Goal: Task Accomplishment & Management: Manage account settings

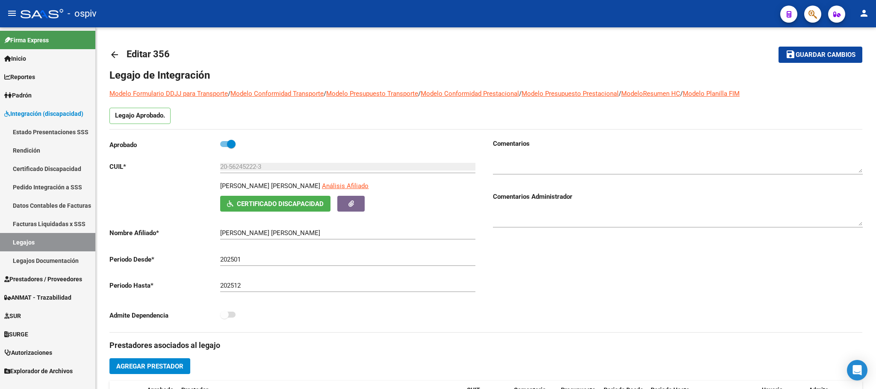
scroll to position [73, 0]
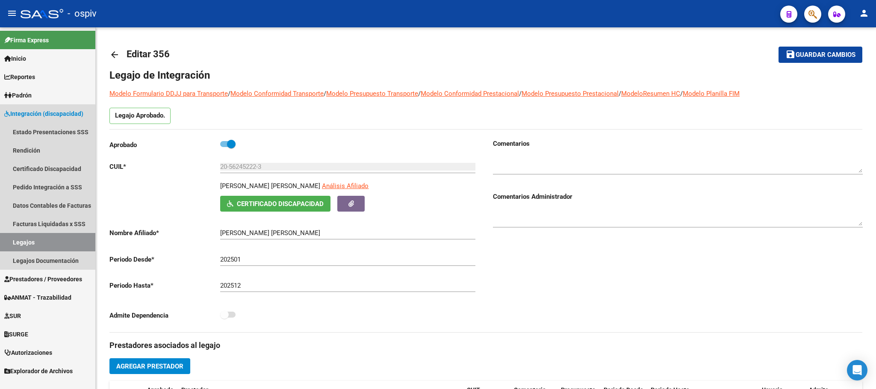
click at [44, 245] on link "Legajos" at bounding box center [47, 242] width 95 height 18
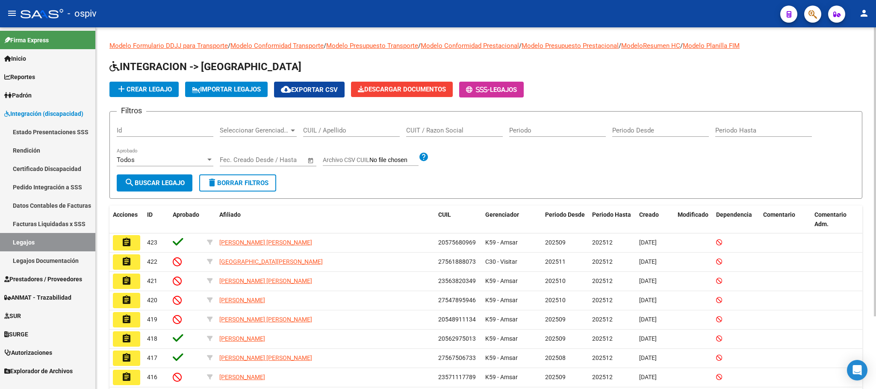
click at [325, 130] on input "CUIL / Apellido" at bounding box center [351, 130] width 97 height 8
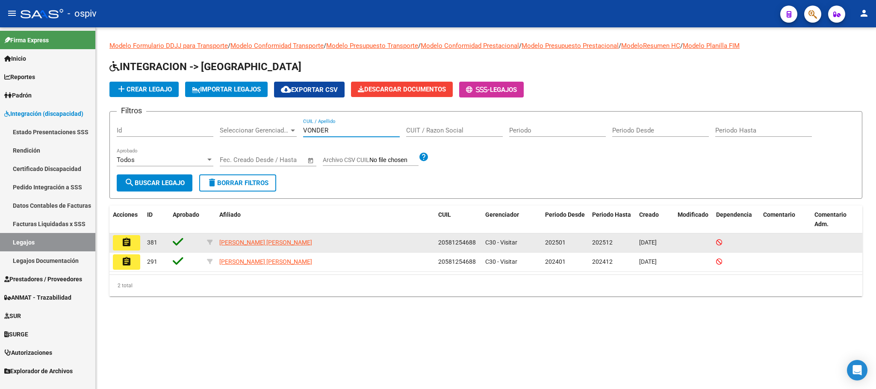
type input "VONDER"
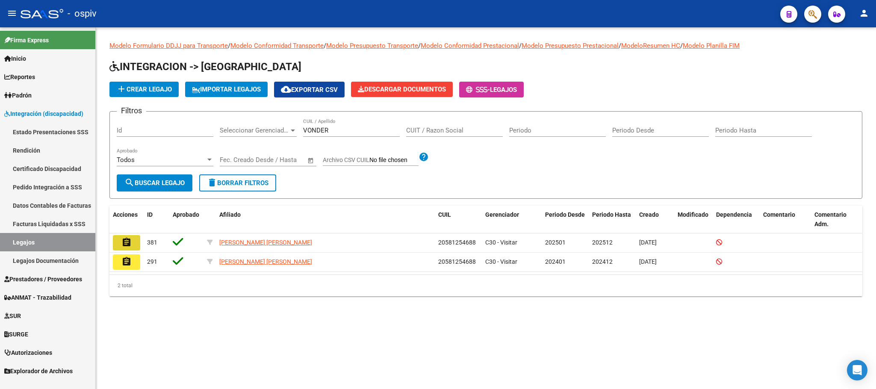
drag, startPoint x: 132, startPoint y: 245, endPoint x: 168, endPoint y: 254, distance: 37.1
click at [131, 245] on button "assignment" at bounding box center [126, 242] width 27 height 15
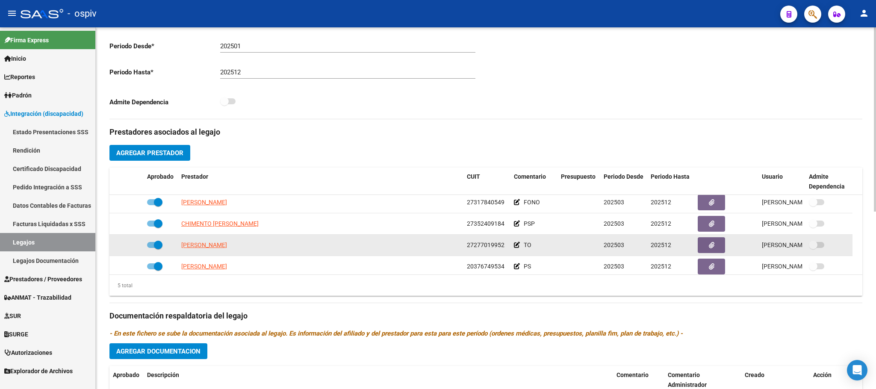
scroll to position [30, 0]
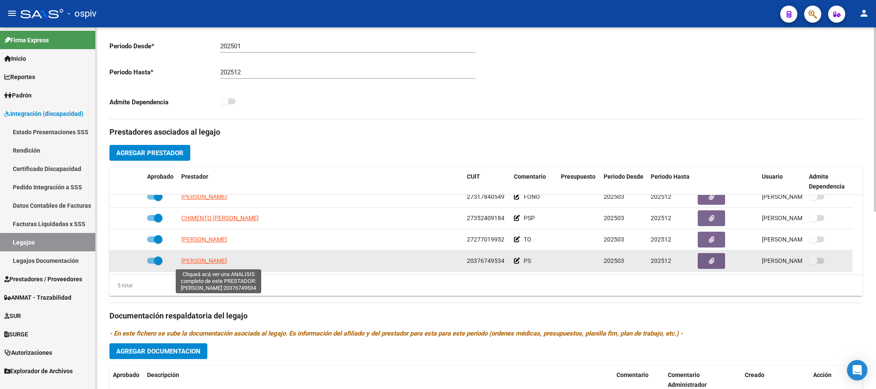
click at [219, 263] on span "[PERSON_NAME]" at bounding box center [204, 260] width 46 height 7
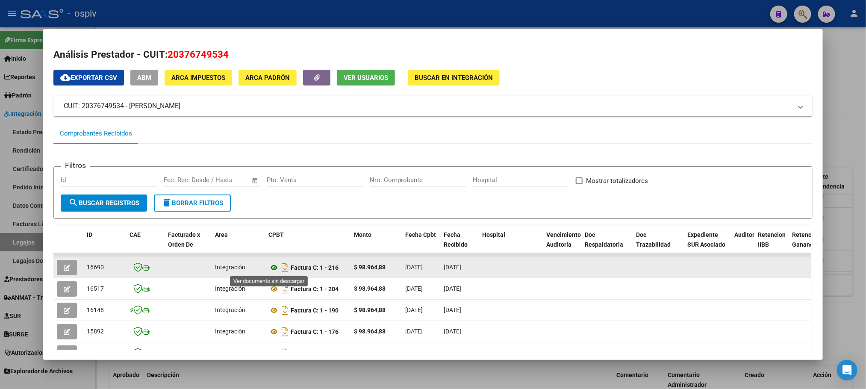
click at [270, 269] on icon at bounding box center [273, 267] width 11 height 10
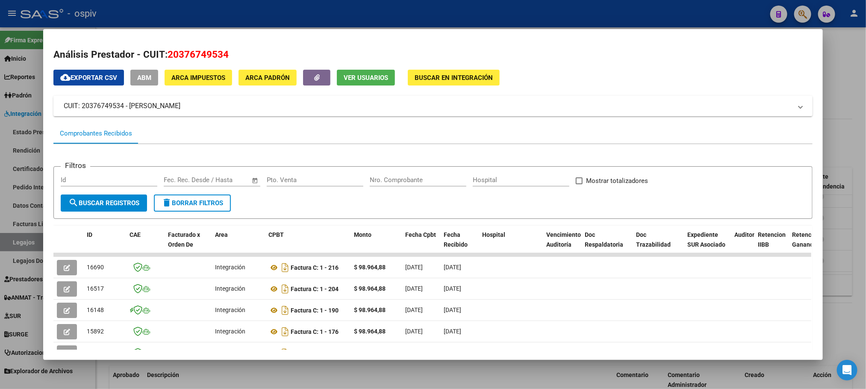
click at [282, 9] on div at bounding box center [433, 194] width 866 height 389
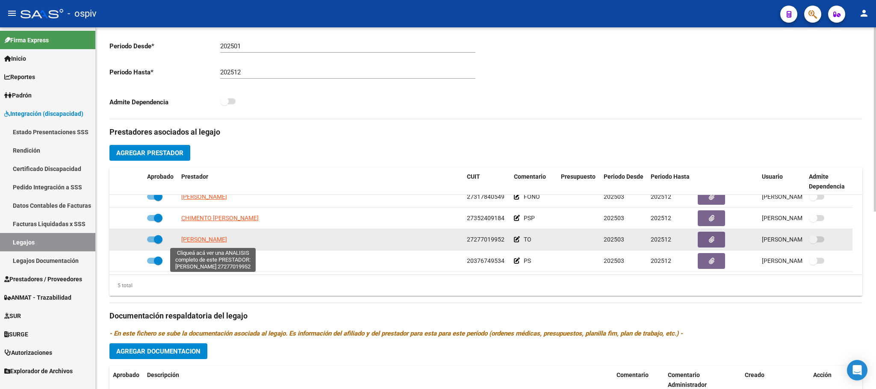
click at [227, 243] on span "[PERSON_NAME]" at bounding box center [204, 239] width 46 height 7
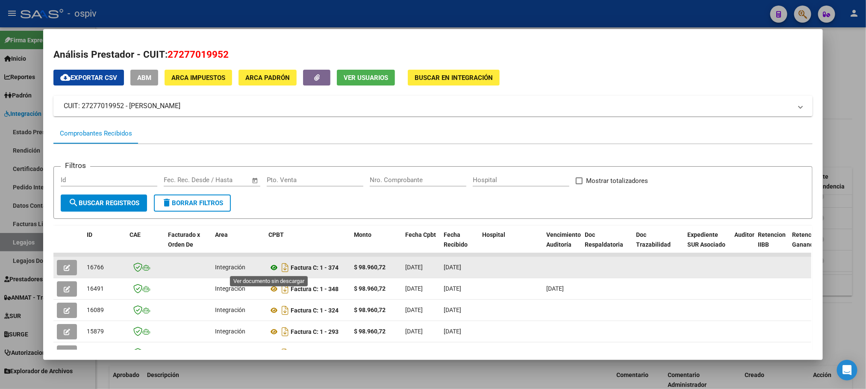
click at [270, 269] on icon at bounding box center [273, 267] width 11 height 10
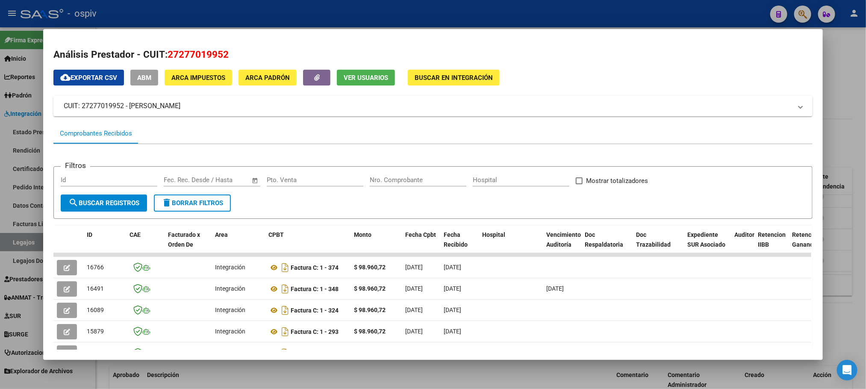
click at [300, 13] on div at bounding box center [433, 194] width 866 height 389
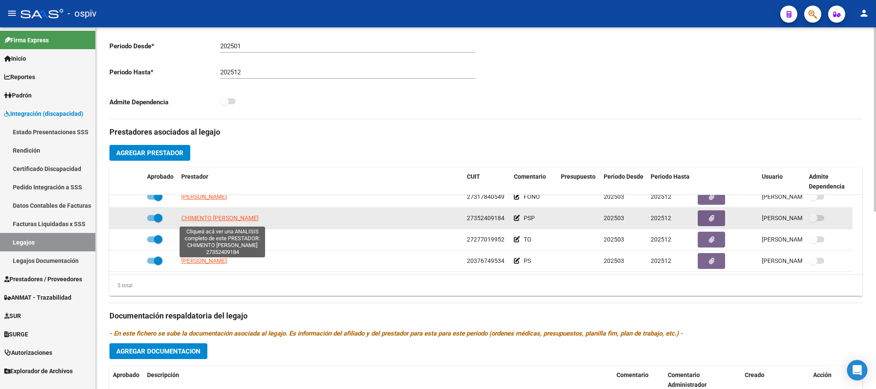
click at [220, 220] on span "CHIMENTO [PERSON_NAME]" at bounding box center [219, 218] width 77 height 7
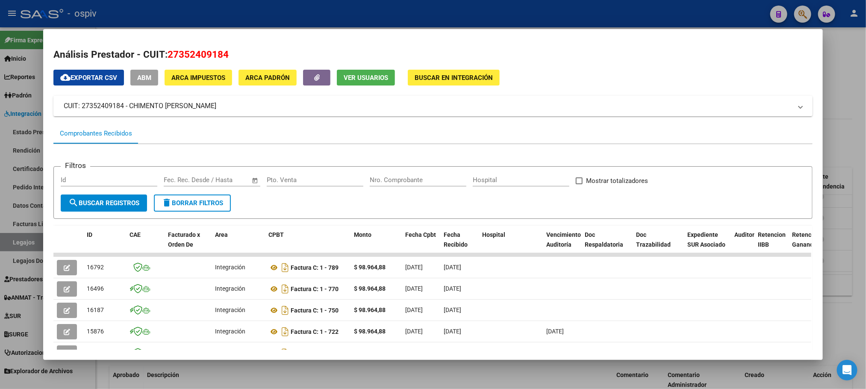
click at [302, 15] on div at bounding box center [433, 194] width 866 height 389
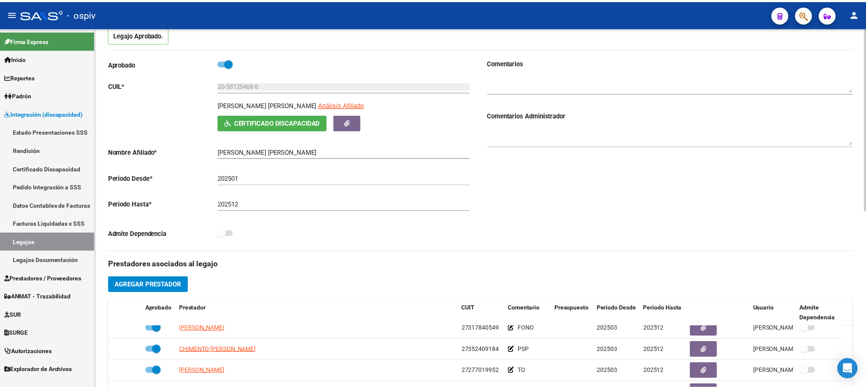
scroll to position [107, 0]
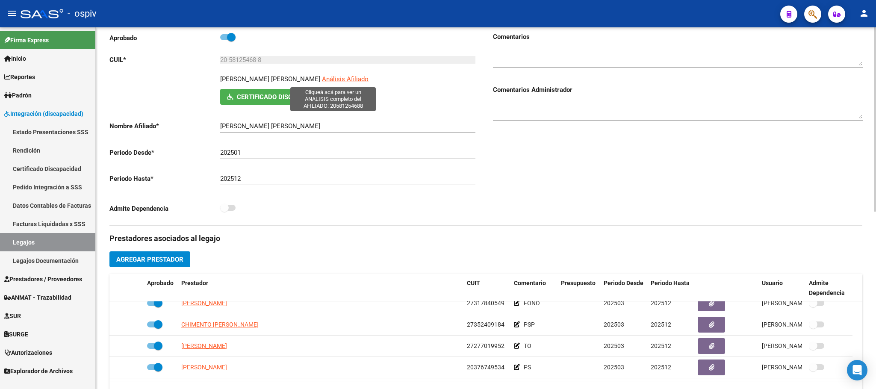
click at [329, 82] on span "Análisis Afiliado" at bounding box center [345, 79] width 47 height 8
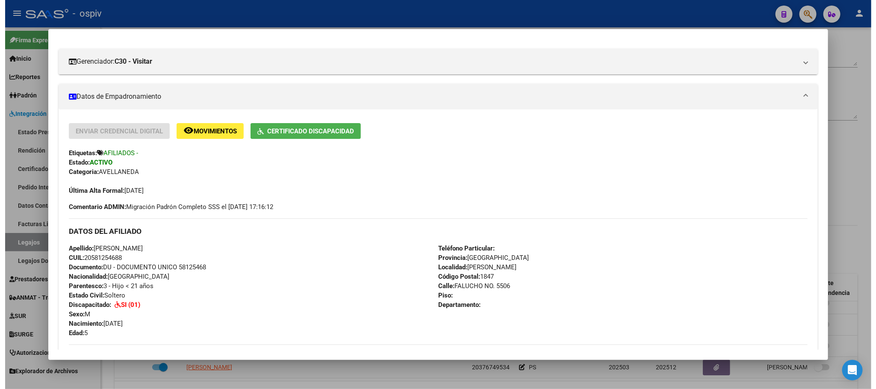
scroll to position [0, 0]
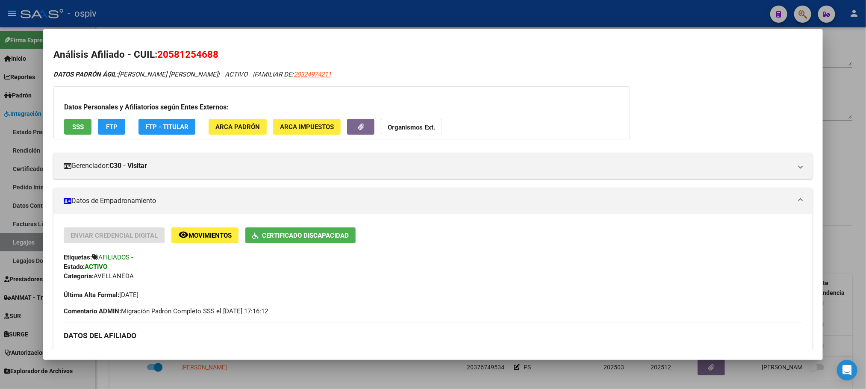
click at [327, 9] on div at bounding box center [433, 194] width 866 height 389
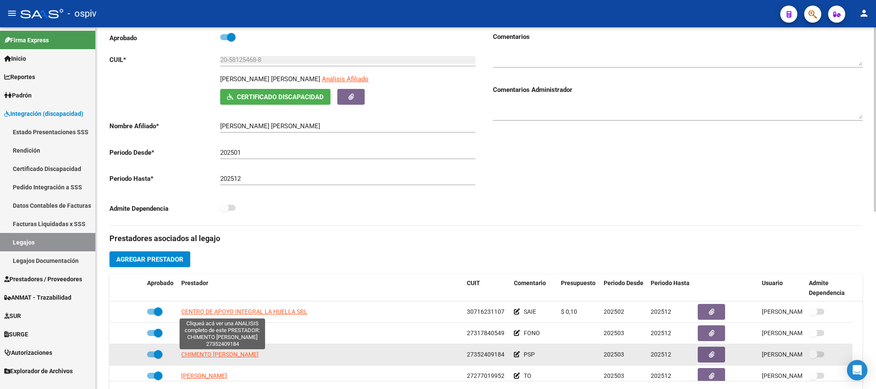
click at [235, 358] on span "CHIMENTO [PERSON_NAME]" at bounding box center [219, 354] width 77 height 7
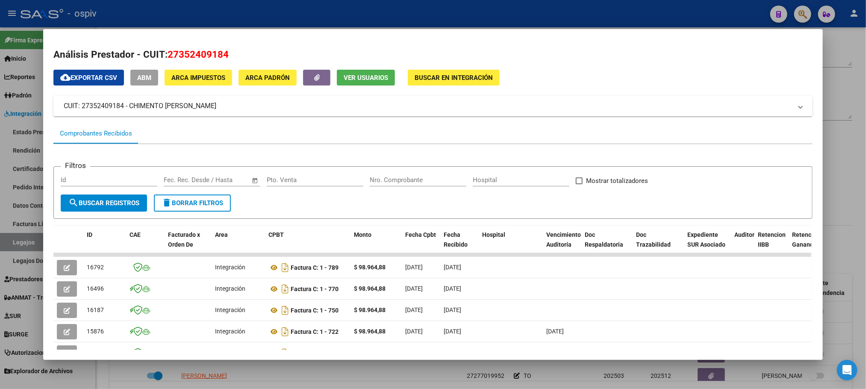
click at [249, 22] on div at bounding box center [433, 194] width 866 height 389
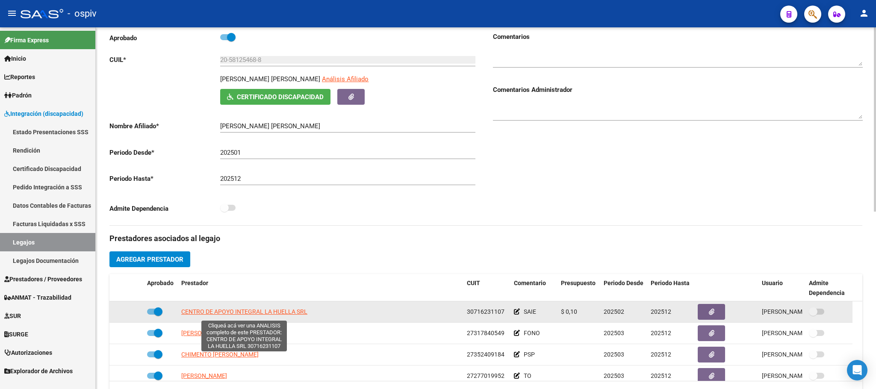
click at [212, 315] on span "CENTRO DE APOYO INTEGRAL LA HUELLA SRL" at bounding box center [244, 311] width 126 height 7
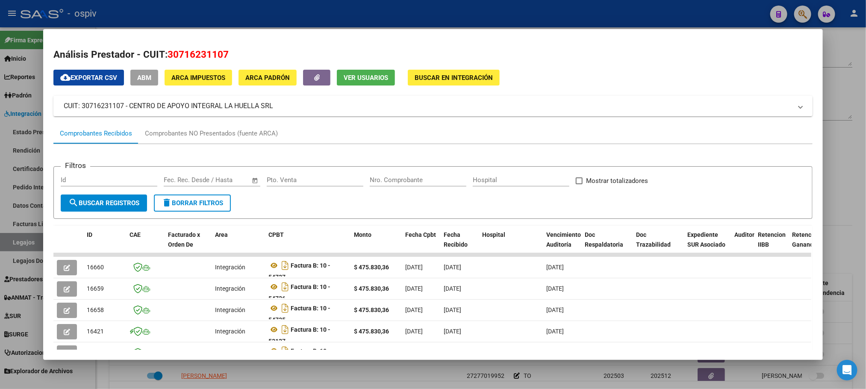
click at [222, 18] on div at bounding box center [433, 194] width 866 height 389
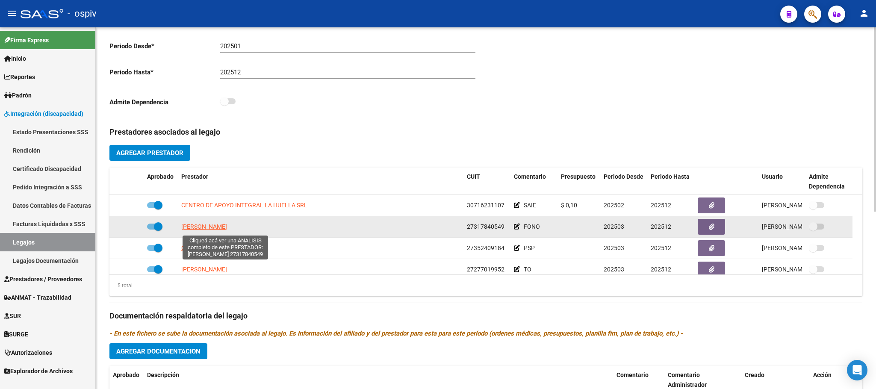
click at [227, 229] on span "[PERSON_NAME]" at bounding box center [204, 226] width 46 height 7
type textarea "27317840549"
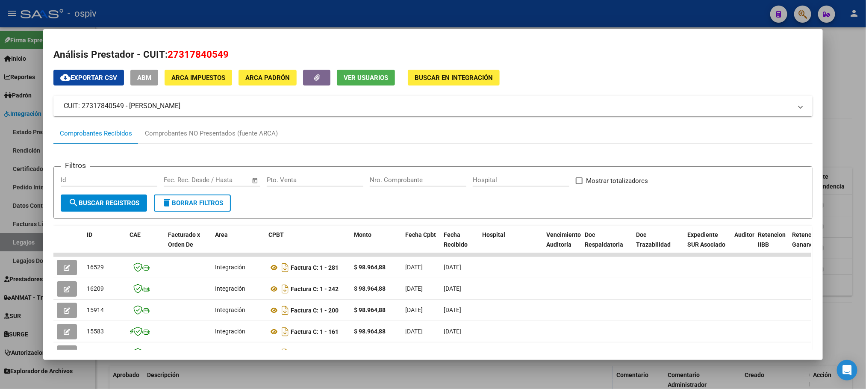
click at [265, 18] on div at bounding box center [433, 194] width 866 height 389
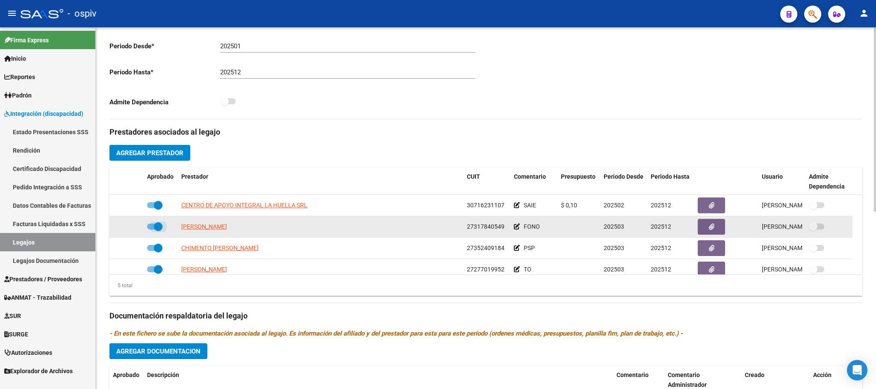
click at [157, 227] on span at bounding box center [158, 226] width 9 height 9
click at [151, 229] on input "checkbox" at bounding box center [151, 229] width 0 height 0
checkbox input "false"
